Goal: Task Accomplishment & Management: Use online tool/utility

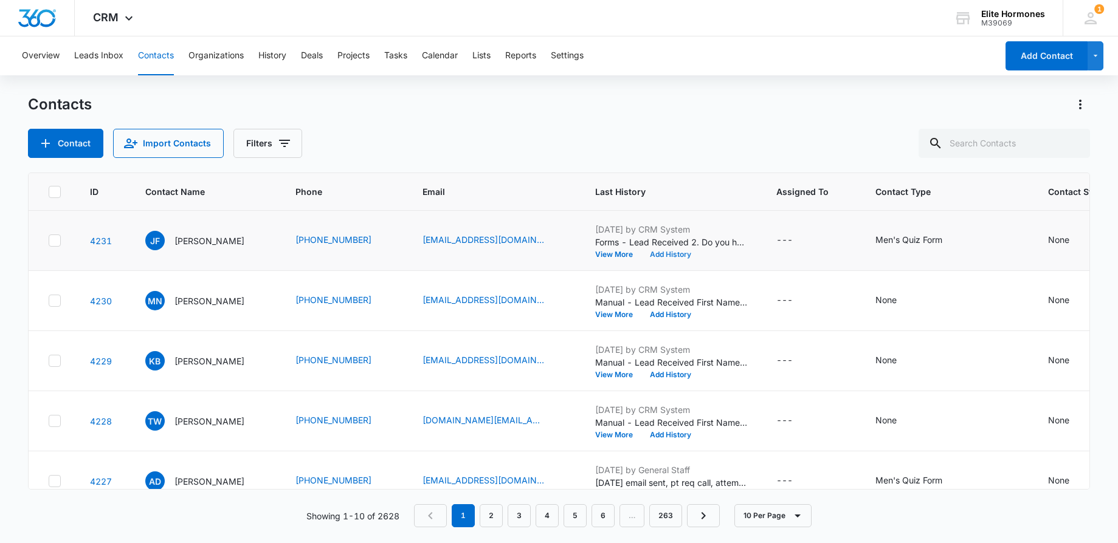
click at [691, 258] on button "Add History" at bounding box center [670, 254] width 58 height 7
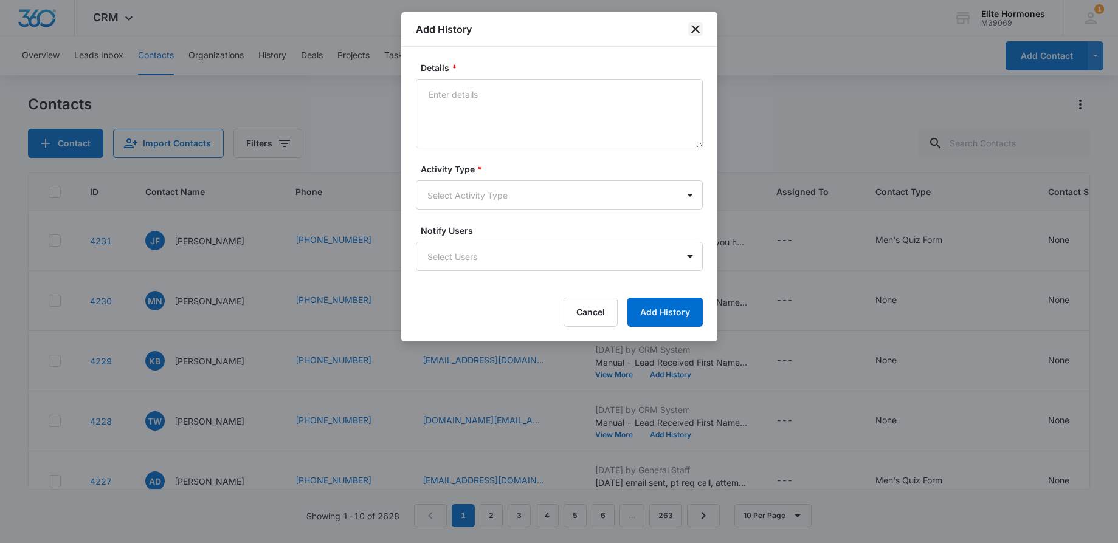
click at [692, 30] on icon "close" at bounding box center [695, 29] width 15 height 15
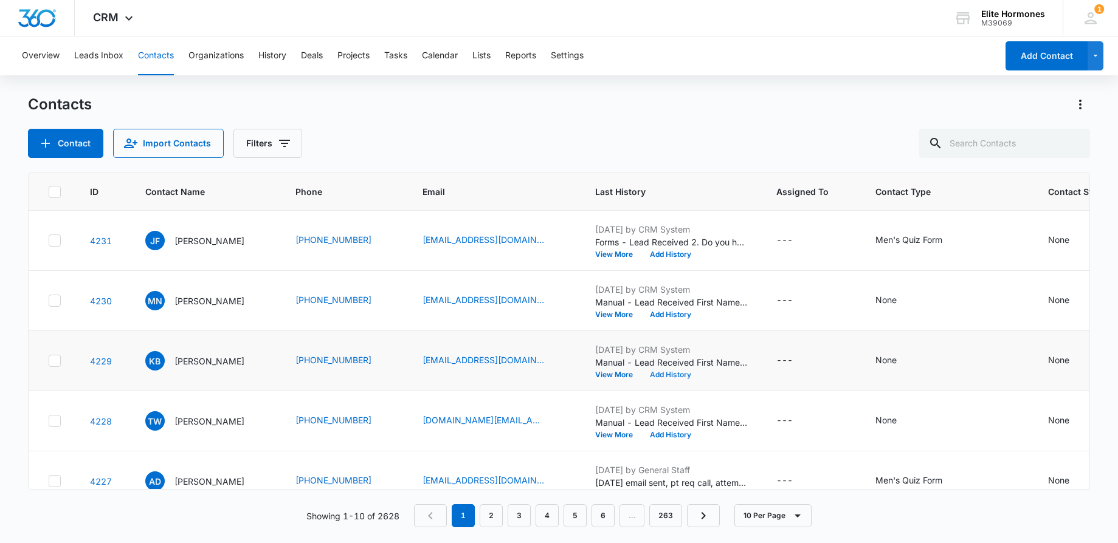
click at [700, 371] on button "Add History" at bounding box center [670, 374] width 58 height 7
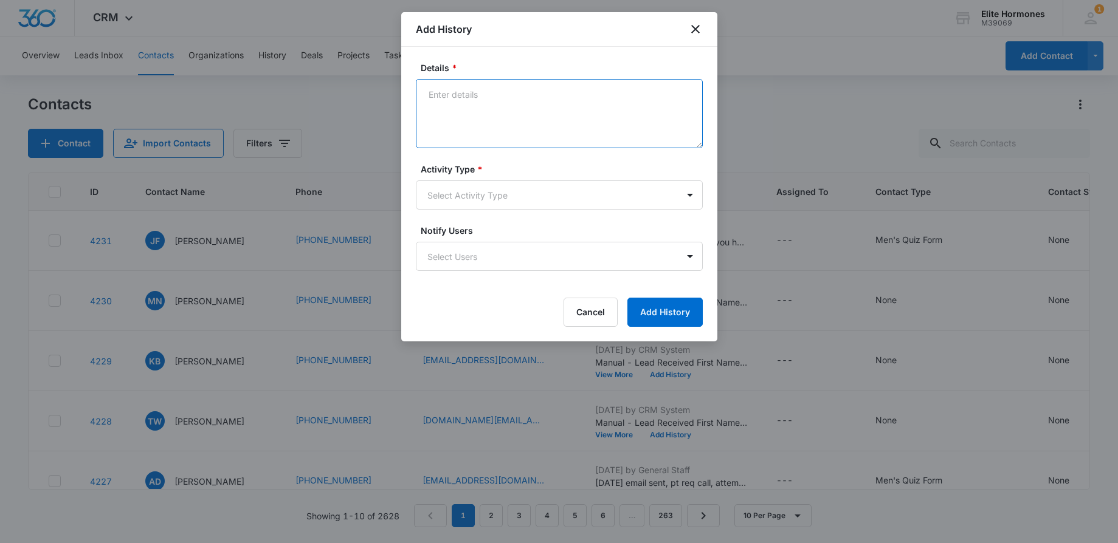
click at [538, 105] on textarea "Details *" at bounding box center [559, 113] width 287 height 69
type textarea "[DATE] email sent/SD"
click at [590, 203] on body "CRM Apps Reputation Websites Forms CRM Email Social Content Ads Intelligence Fi…" at bounding box center [559, 271] width 1118 height 543
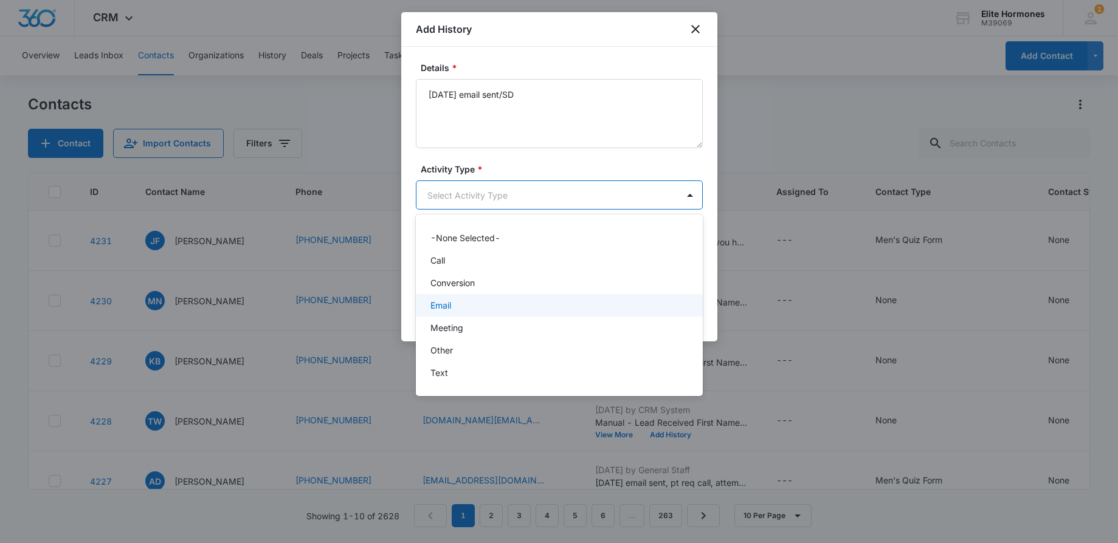
click at [588, 305] on div "Email" at bounding box center [557, 305] width 255 height 13
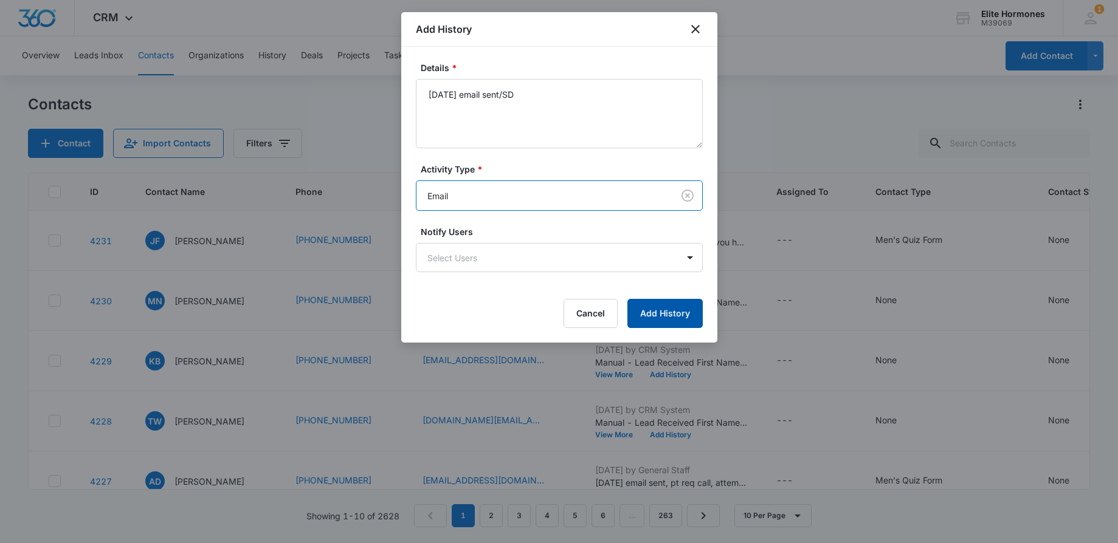
click at [672, 323] on button "Add History" at bounding box center [664, 313] width 75 height 29
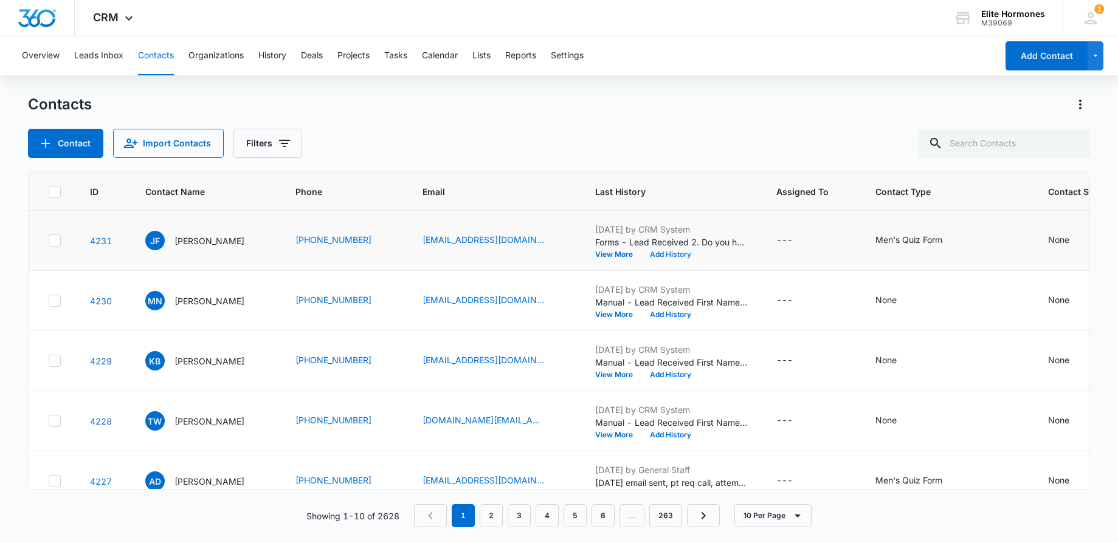
click at [691, 253] on button "Add History" at bounding box center [670, 254] width 58 height 7
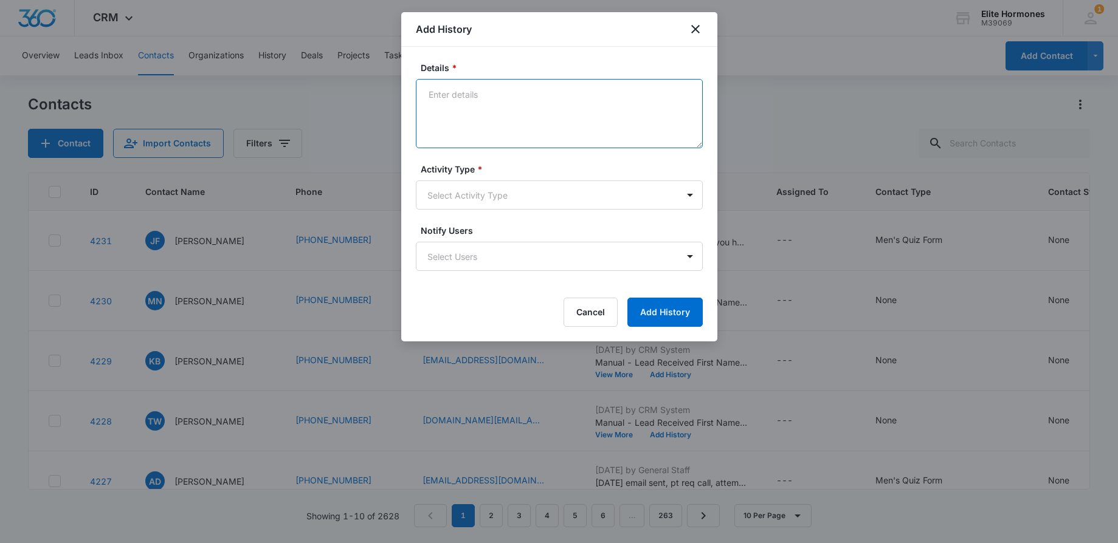
click at [510, 106] on textarea "Details *" at bounding box center [559, 113] width 287 height 69
type textarea "[DATE] email sent, req no call/SD"
click at [545, 194] on body "CRM Apps Reputation Websites Forms CRM Email Social Content Ads Intelligence Fi…" at bounding box center [559, 271] width 1118 height 543
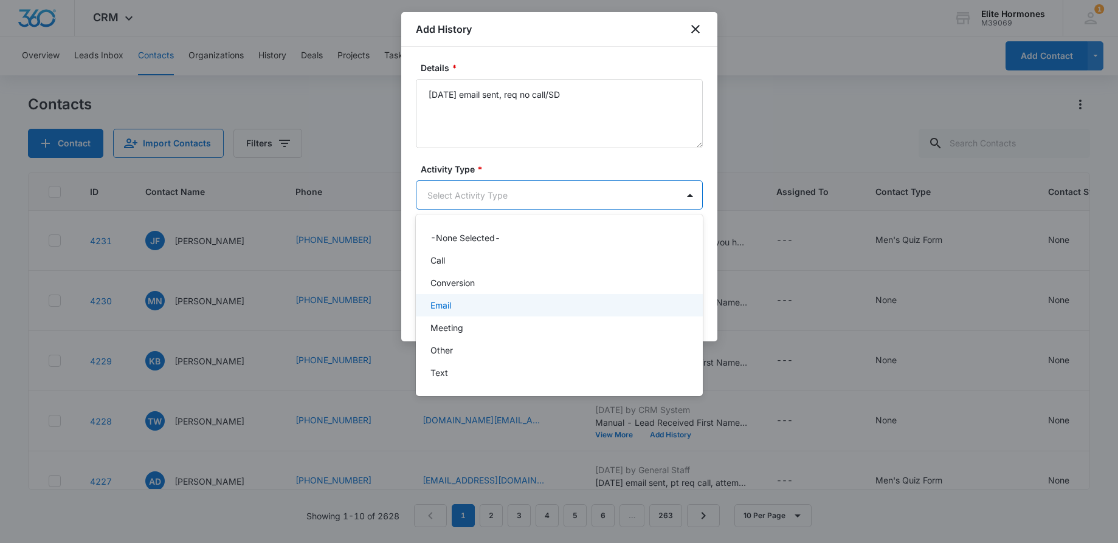
click at [576, 298] on div "Email" at bounding box center [559, 305] width 287 height 22
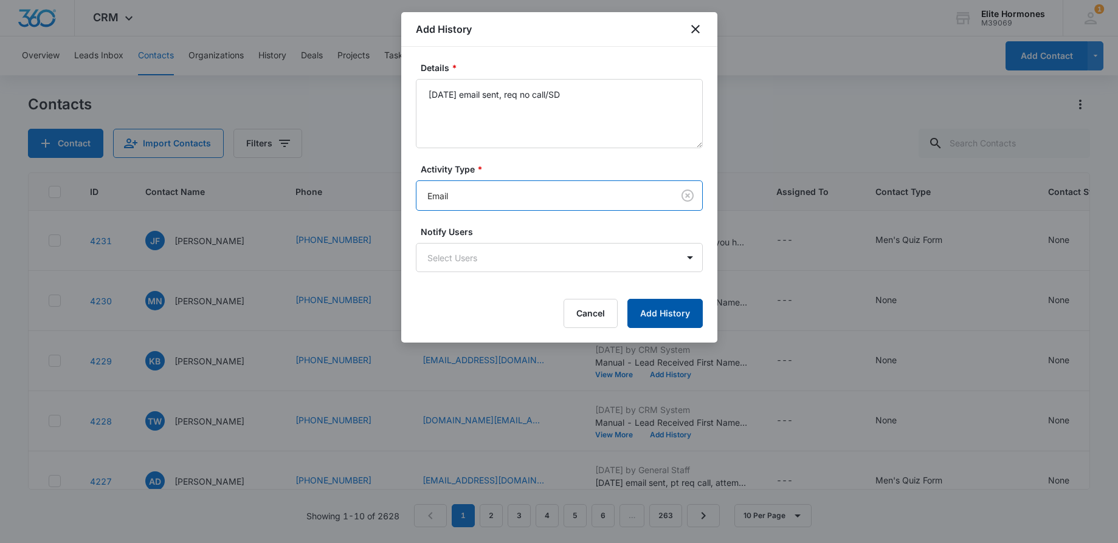
click at [655, 309] on button "Add History" at bounding box center [664, 313] width 75 height 29
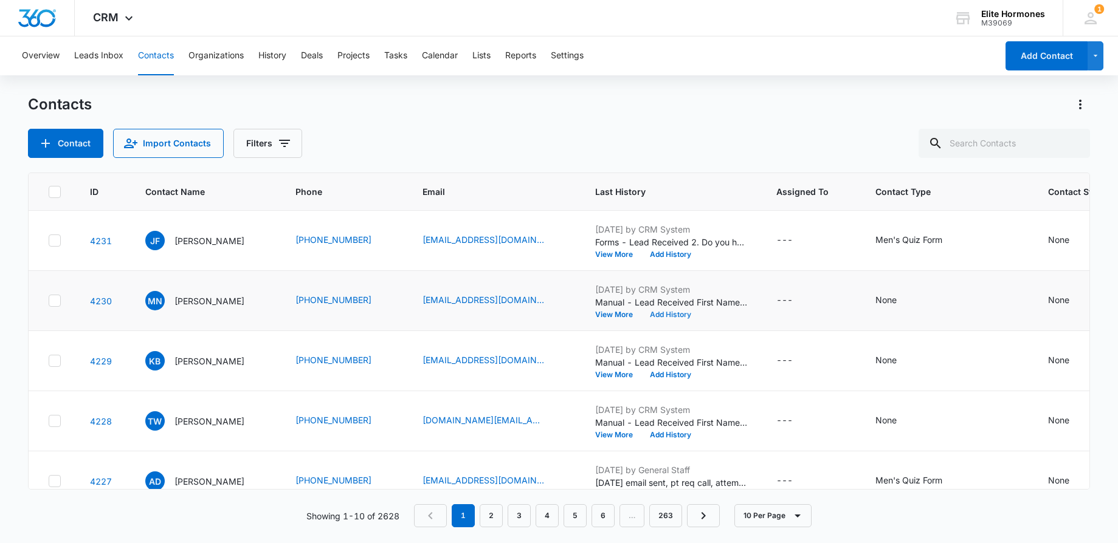
click at [700, 315] on button "Add History" at bounding box center [670, 314] width 58 height 7
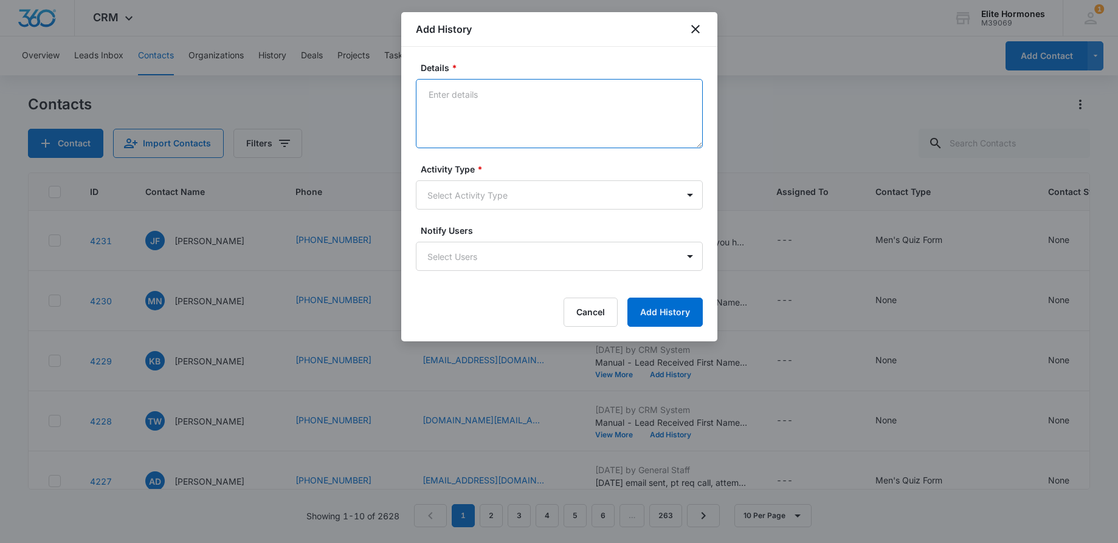
click at [454, 98] on textarea "Details *" at bounding box center [559, 113] width 287 height 69
type textarea "[DATE] email sent/SD"
click at [527, 192] on body "CRM Apps Reputation Websites Forms CRM Email Social Content Ads Intelligence Fi…" at bounding box center [559, 271] width 1118 height 543
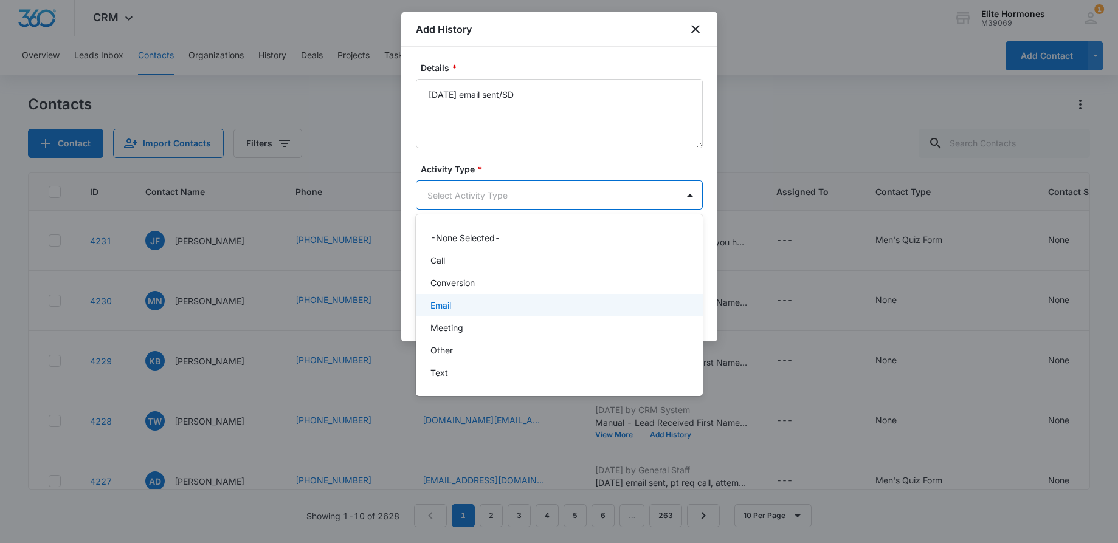
click at [537, 297] on div "Email" at bounding box center [559, 305] width 287 height 22
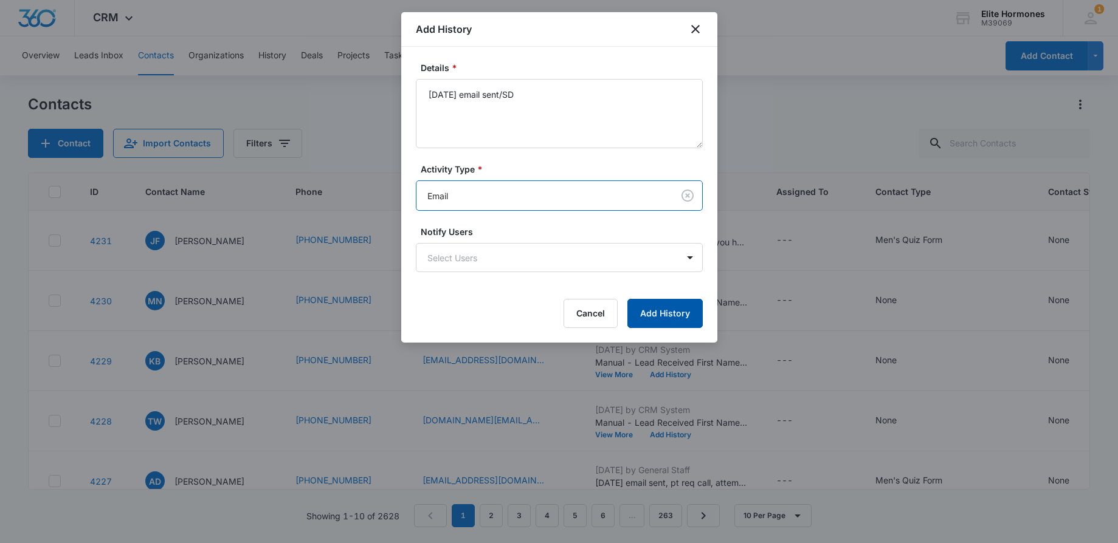
click at [684, 317] on button "Add History" at bounding box center [664, 313] width 75 height 29
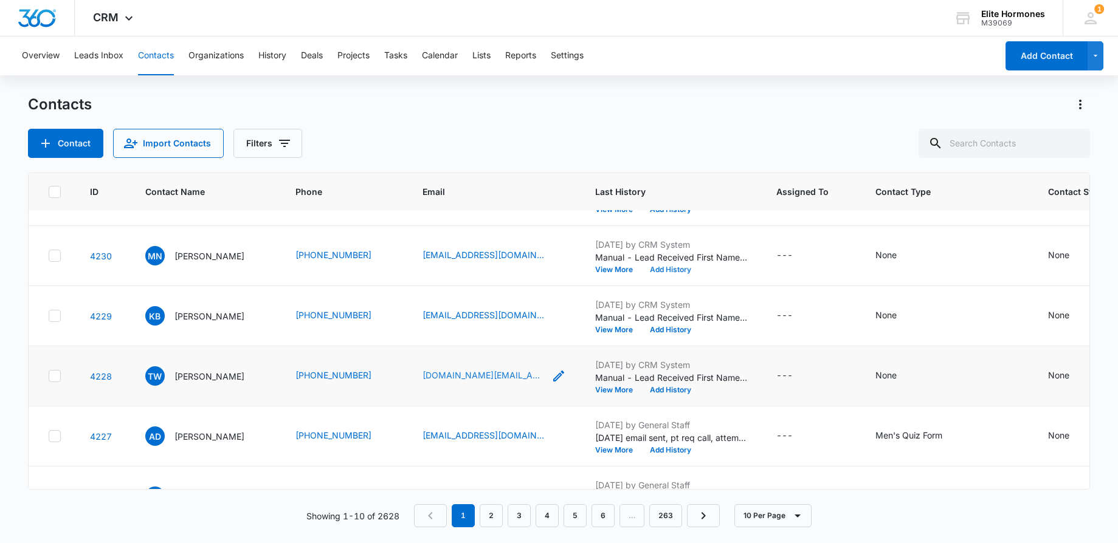
scroll to position [47, 0]
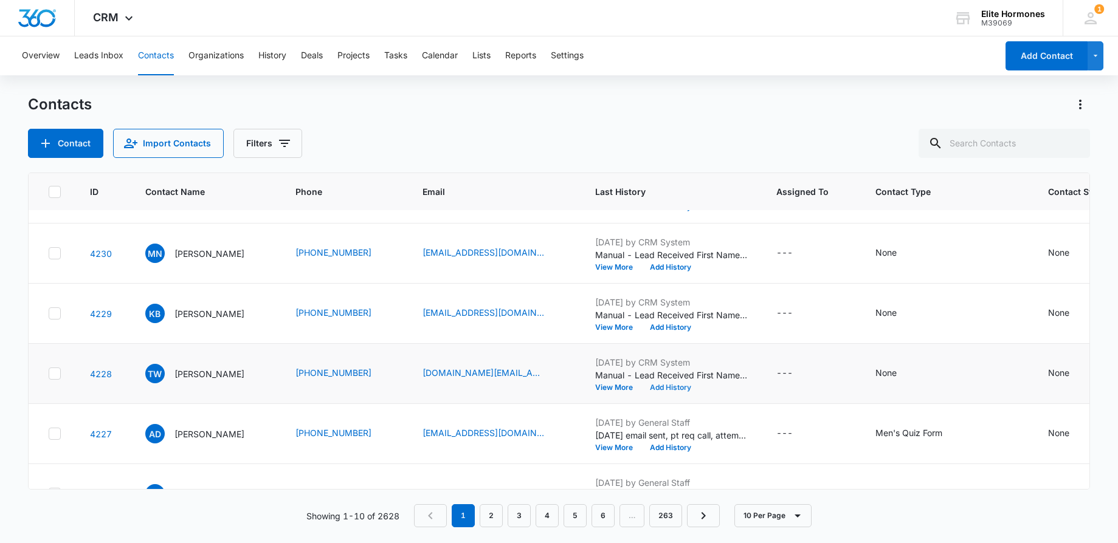
click at [697, 388] on button "Add History" at bounding box center [670, 387] width 58 height 7
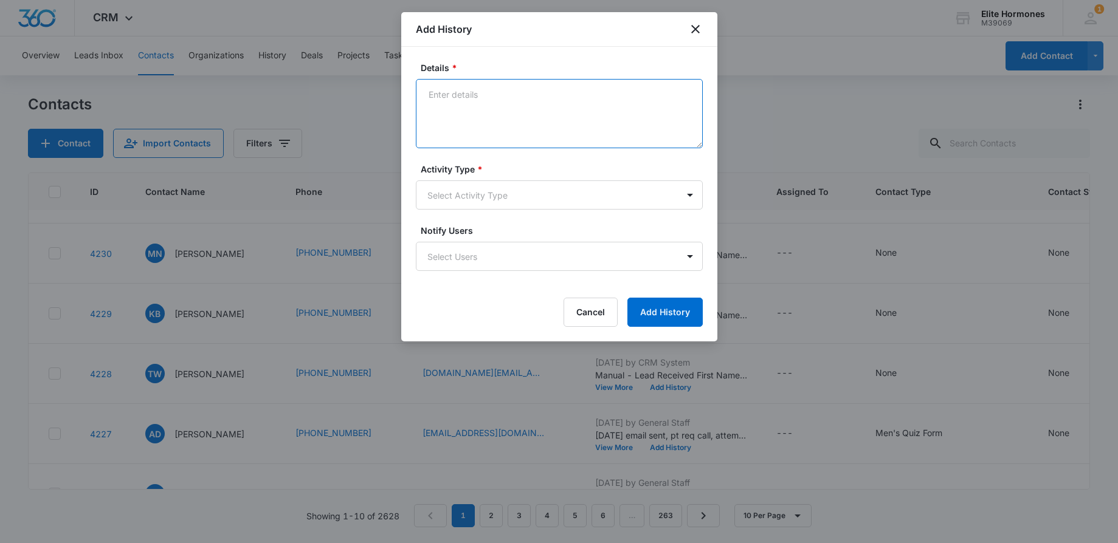
click at [577, 97] on textarea "Details *" at bounding box center [559, 113] width 287 height 69
type textarea "[DATE] email sent, came back undeliverable/SD"
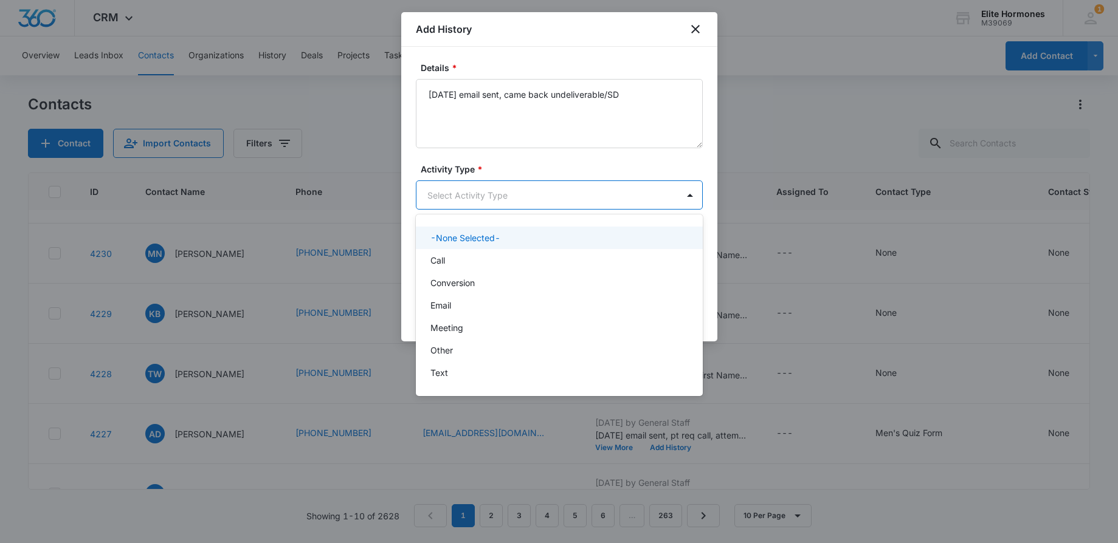
click at [667, 191] on body "CRM Apps Reputation Websites Forms CRM Email Social Content Ads Intelligence Fi…" at bounding box center [559, 271] width 1118 height 543
click at [606, 302] on div "Email" at bounding box center [557, 305] width 255 height 13
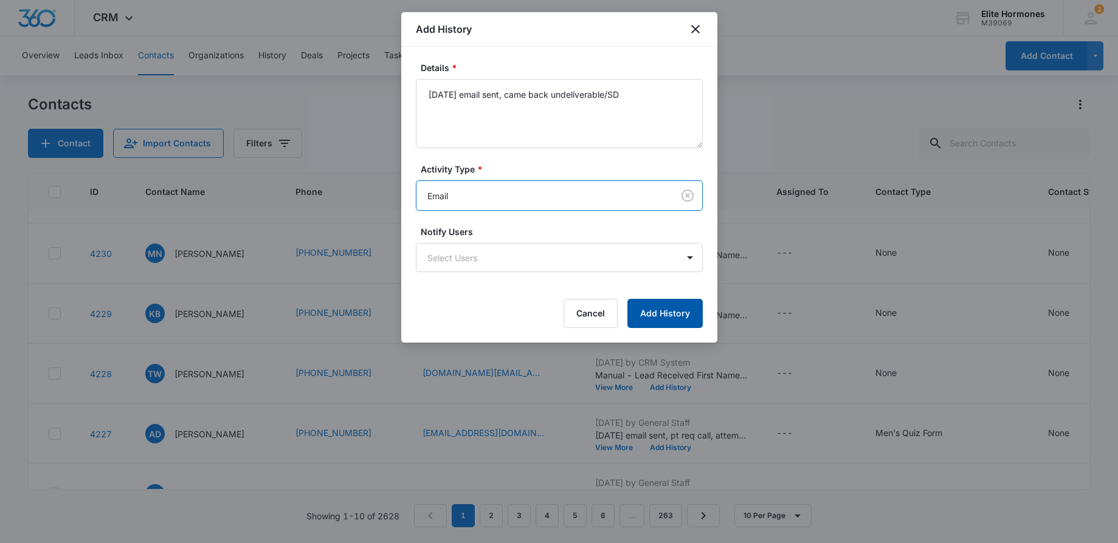
click at [684, 324] on button "Add History" at bounding box center [664, 313] width 75 height 29
